Goal: Find specific page/section

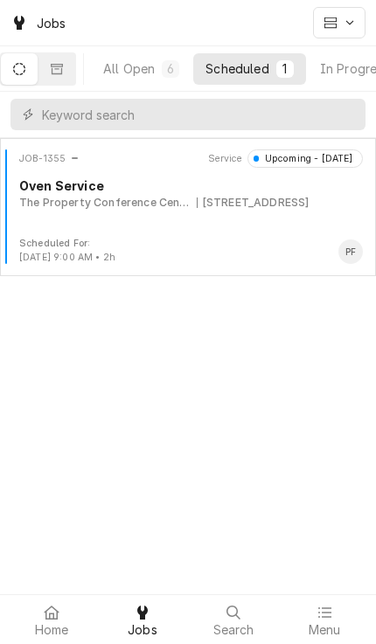
click at [58, 199] on div "The Property Conference Center" at bounding box center [105, 203] width 172 height 16
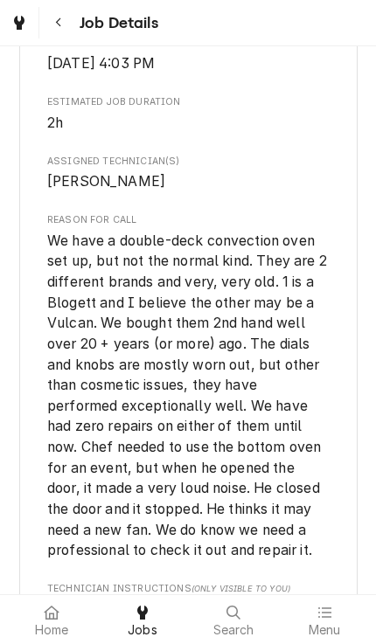
scroll to position [887, 0]
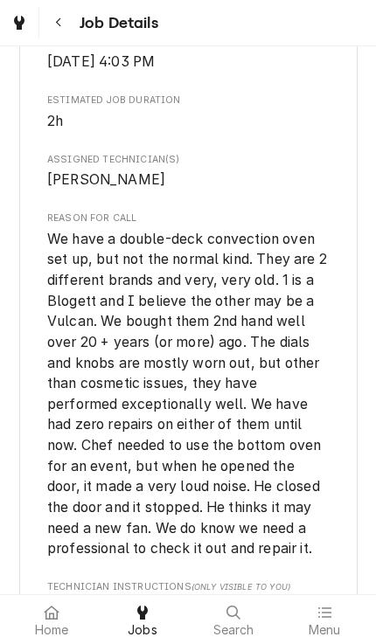
click at [52, 621] on div at bounding box center [51, 612] width 21 height 21
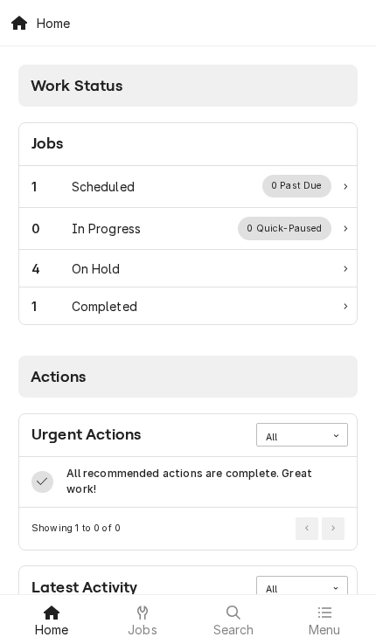
click at [59, 177] on div "1" at bounding box center [51, 186] width 40 height 18
